Goal: Information Seeking & Learning: Learn about a topic

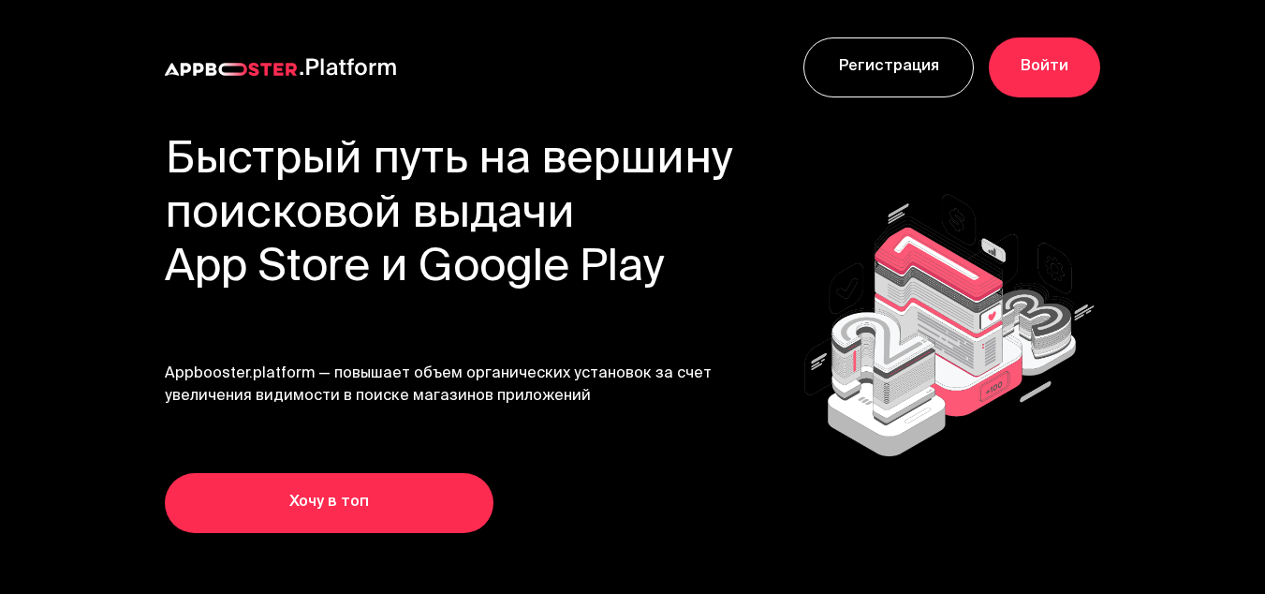
click at [242, 507] on link "Хочу в топ" at bounding box center [329, 503] width 329 height 60
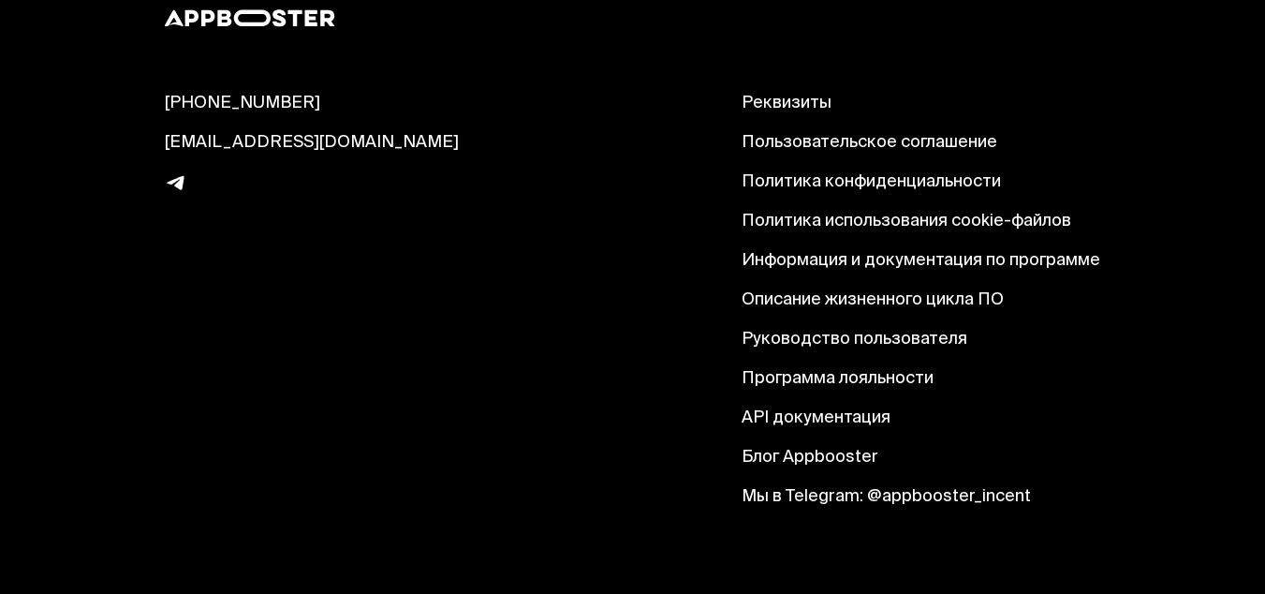
scroll to position [1070, 0]
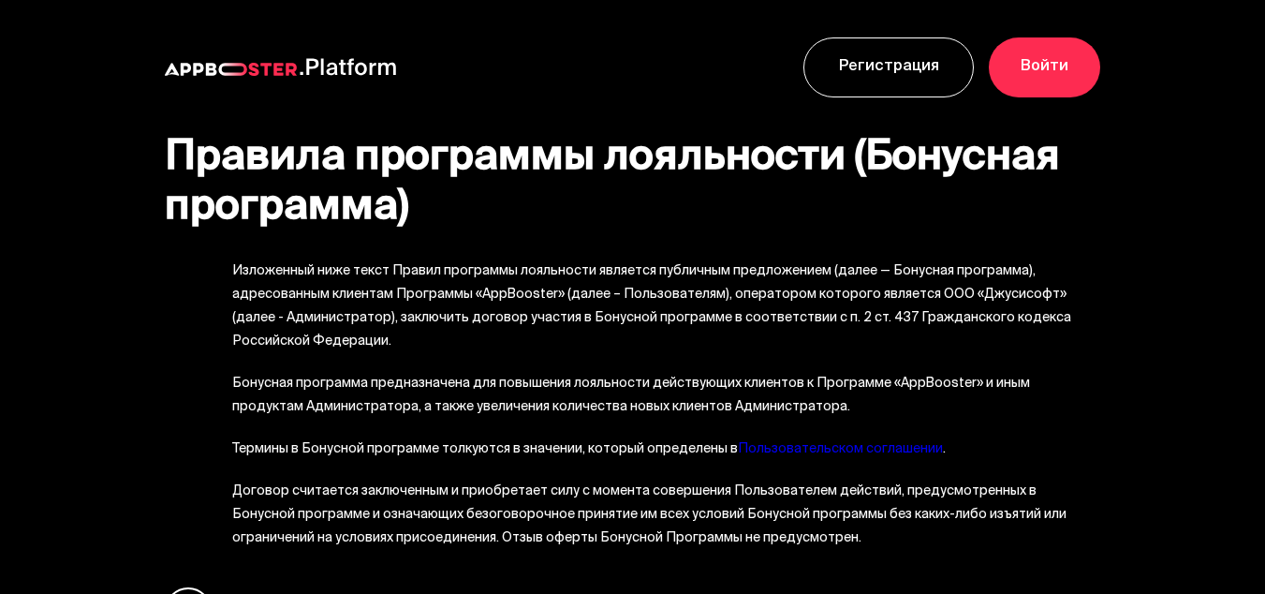
scroll to position [374, 0]
